Goal: Task Accomplishment & Management: Complete application form

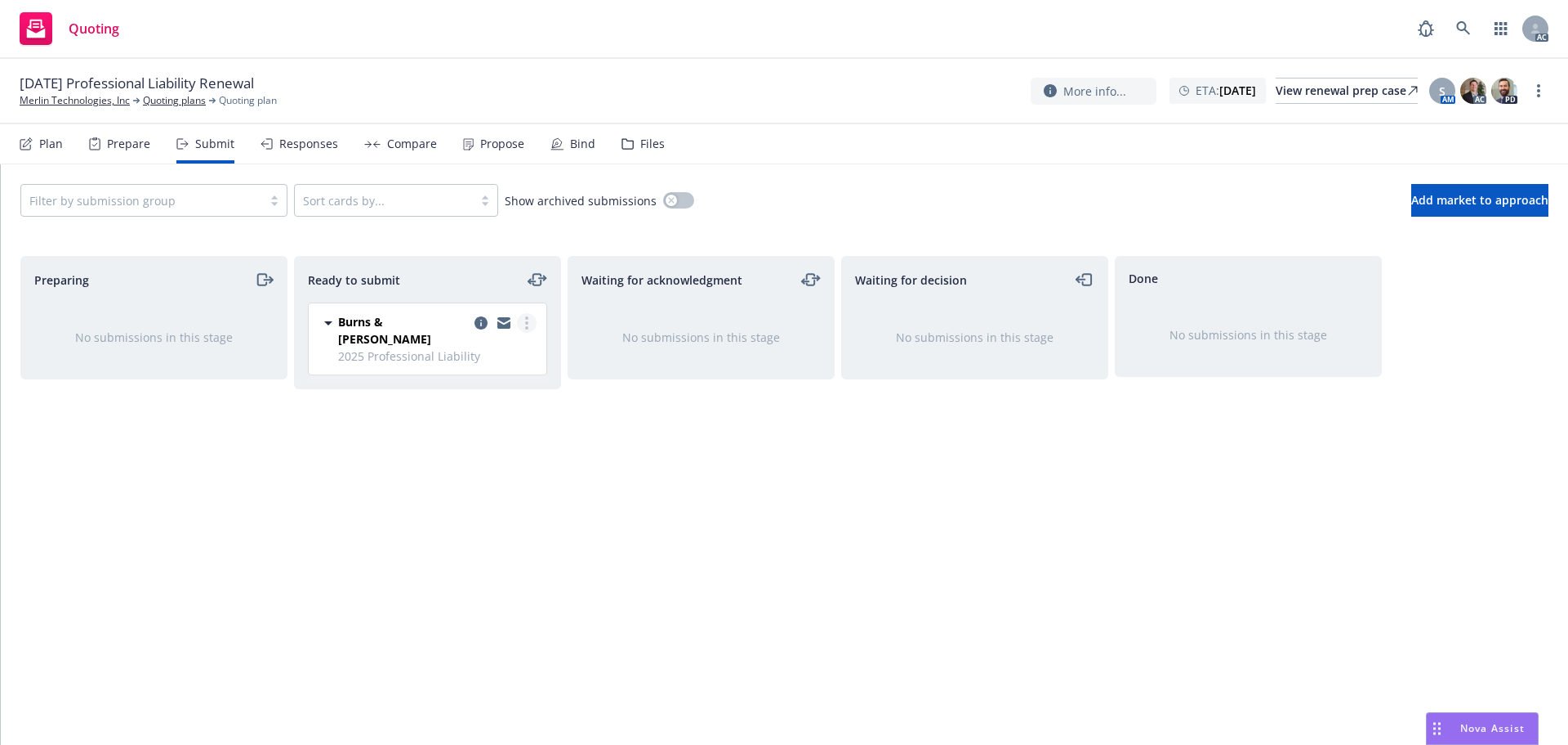
click at [528, 320] on link "more" at bounding box center [527, 323] width 20 height 20
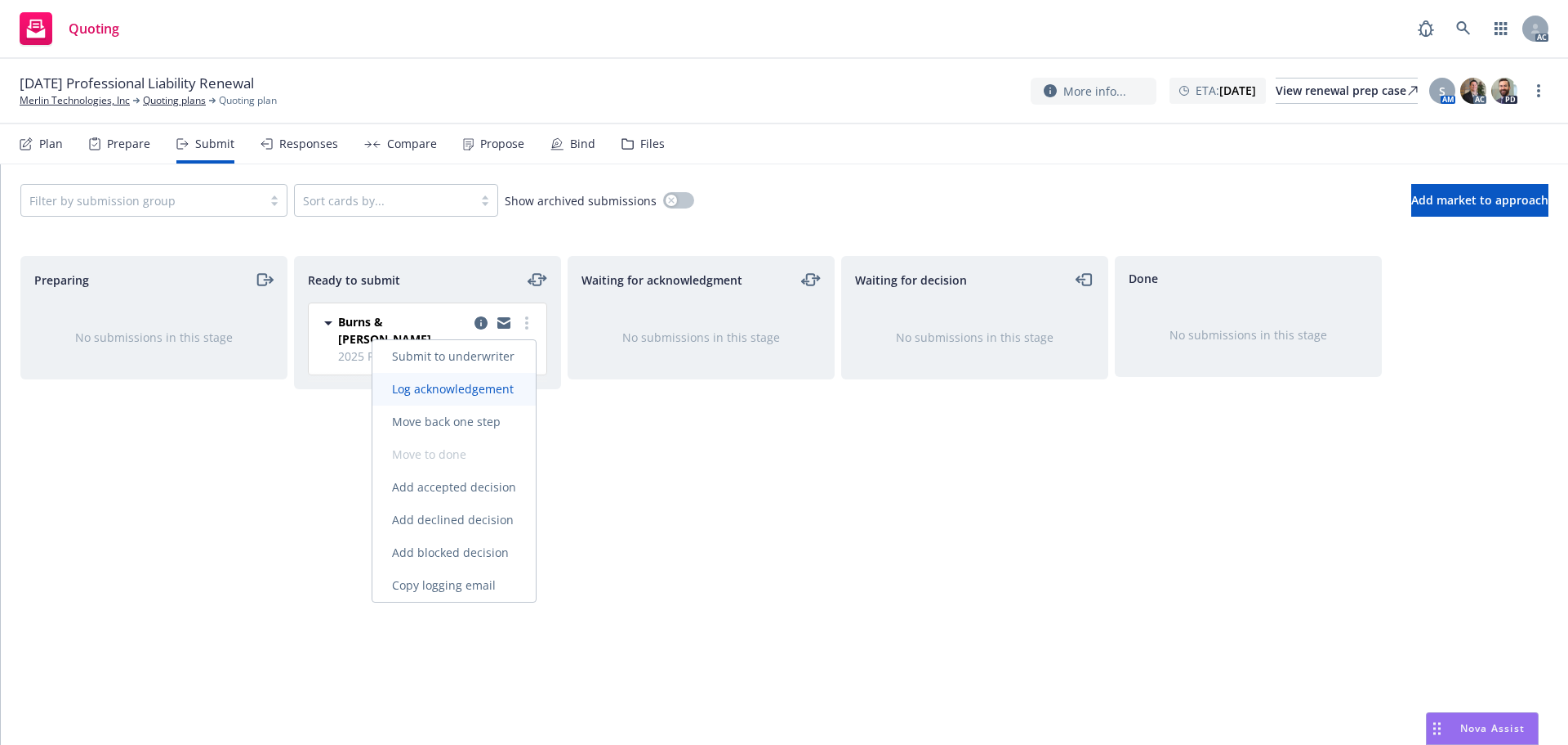
click at [493, 382] on span "Log acknowledgement" at bounding box center [452, 388] width 161 height 16
